Goal: Information Seeking & Learning: Learn about a topic

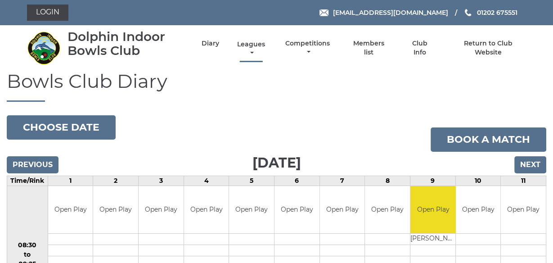
click at [251, 45] on link "Leagues" at bounding box center [251, 49] width 32 height 18
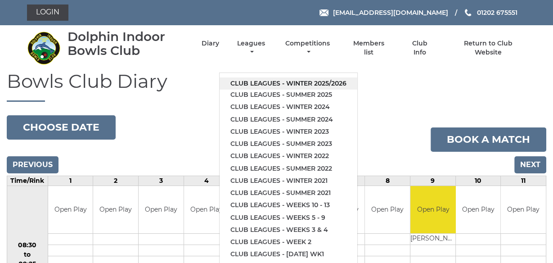
click at [310, 82] on link "Club leagues - Winter 2025/2026" at bounding box center [289, 83] width 138 height 12
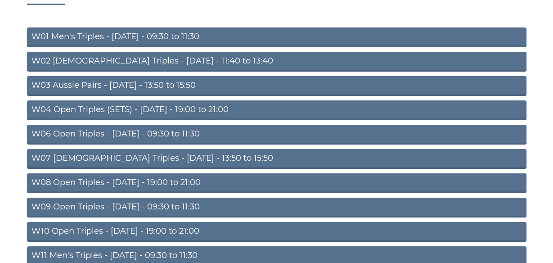
scroll to position [115, 0]
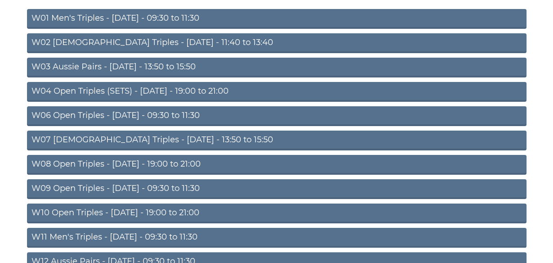
click at [147, 187] on link "W09 Open Triples - Wednesday - 09:30 to 11:30" at bounding box center [276, 189] width 499 height 20
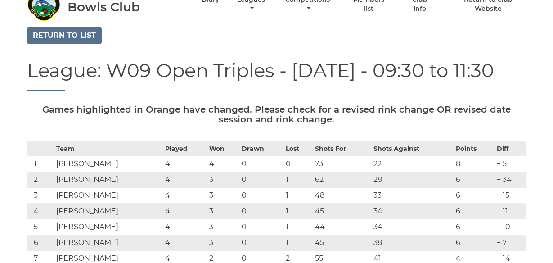
scroll to position [43, 0]
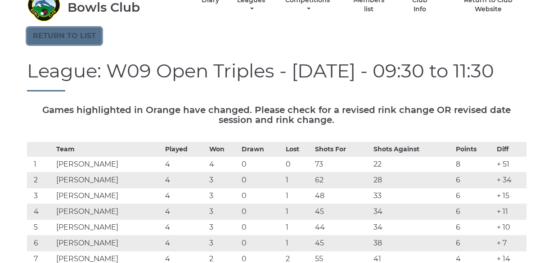
click at [62, 35] on link "Return to list" at bounding box center [64, 35] width 75 height 17
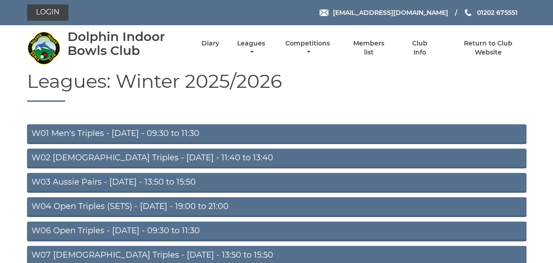
click at [328, 90] on h1 "Leagues: Winter 2025/2026" at bounding box center [276, 86] width 499 height 31
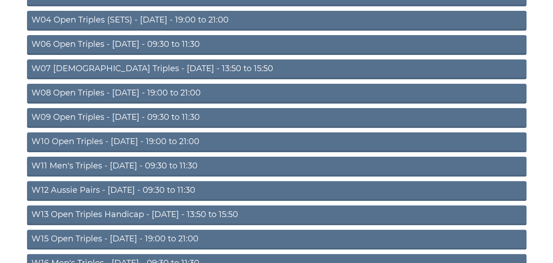
scroll to position [187, 0]
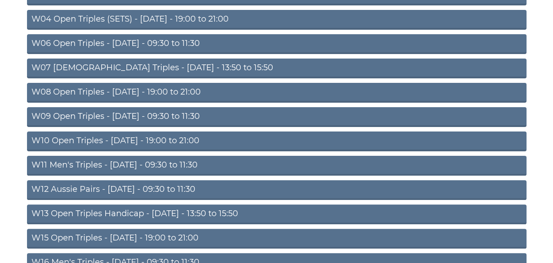
click at [178, 139] on link "W10 Open Triples - Wednesday - 19:00 to 21:00" at bounding box center [276, 141] width 499 height 20
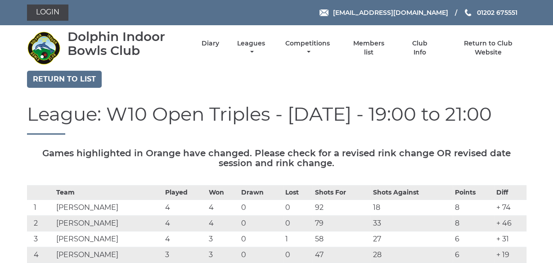
click at [529, 89] on div "Return to list" at bounding box center [276, 80] width 513 height 19
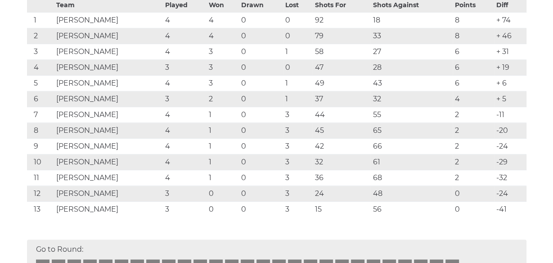
scroll to position [202, 0]
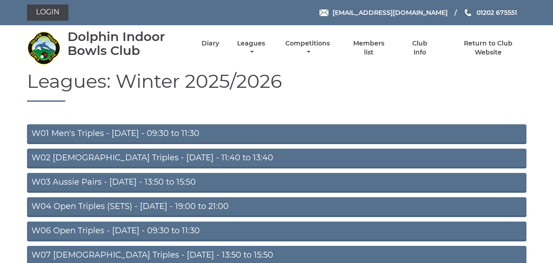
scroll to position [187, 0]
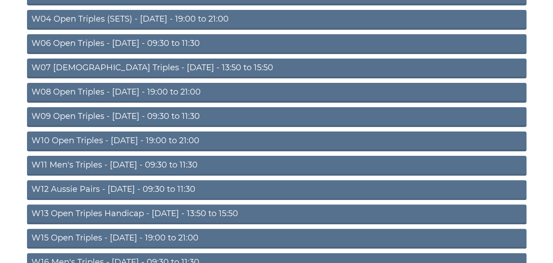
click at [166, 163] on link "W11 Men's Triples - [DATE] - 09:30 to 11:30" at bounding box center [276, 166] width 499 height 20
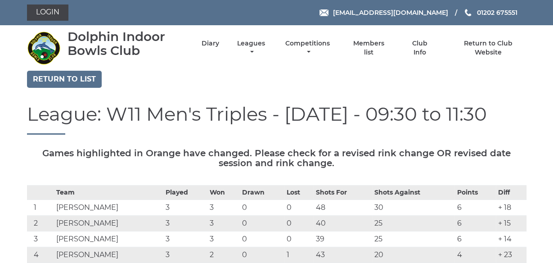
click at [529, 117] on div "League: W11 Men's Triples - [DATE] - 09:30 to 11:30" at bounding box center [276, 125] width 513 height 45
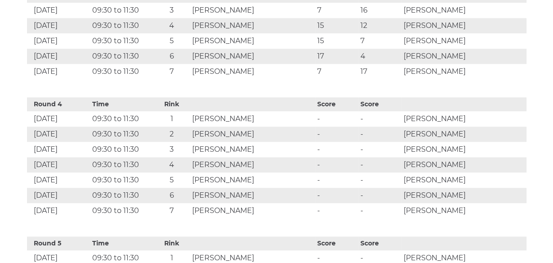
scroll to position [849, 0]
